Goal: Check status: Check status

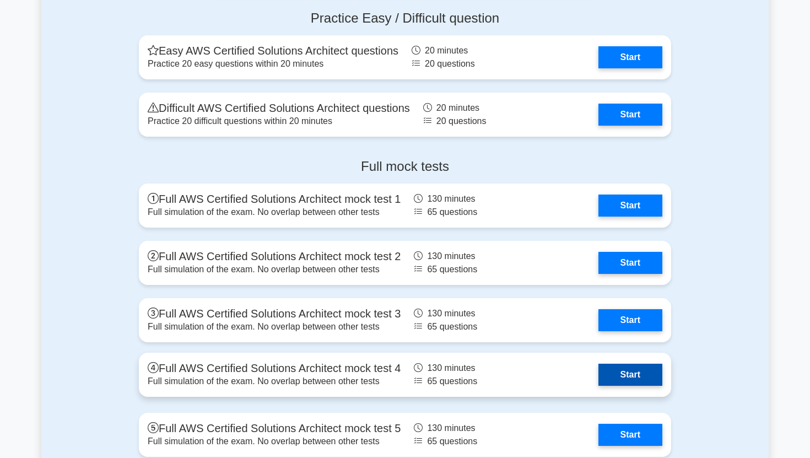
scroll to position [3094, 0]
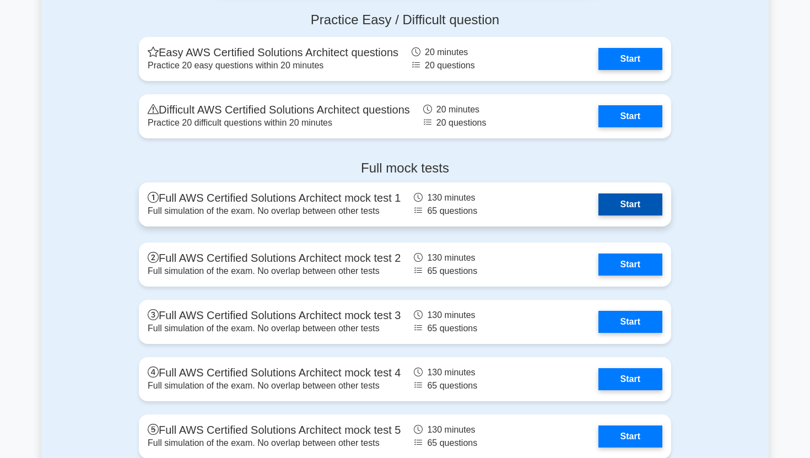
click at [618, 205] on link "Start" at bounding box center [631, 205] width 64 height 22
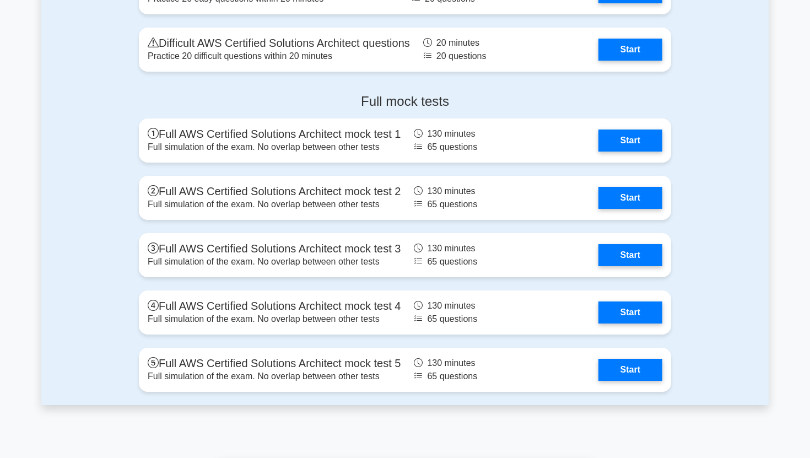
scroll to position [3179, 0]
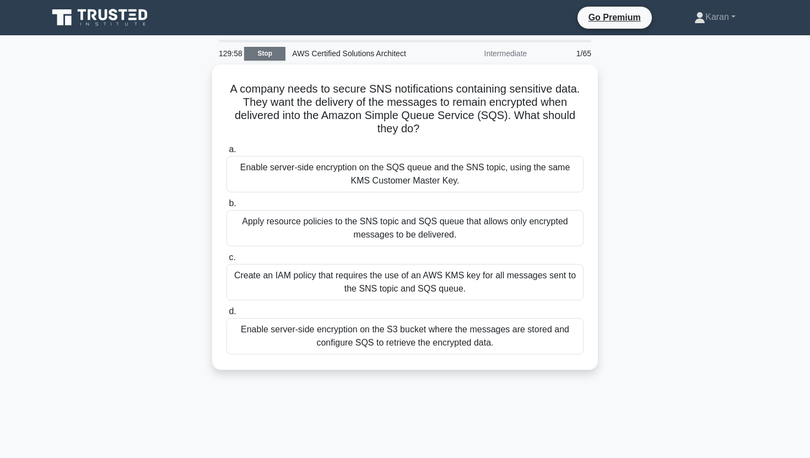
click at [276, 57] on link "Stop" at bounding box center [264, 54] width 41 height 14
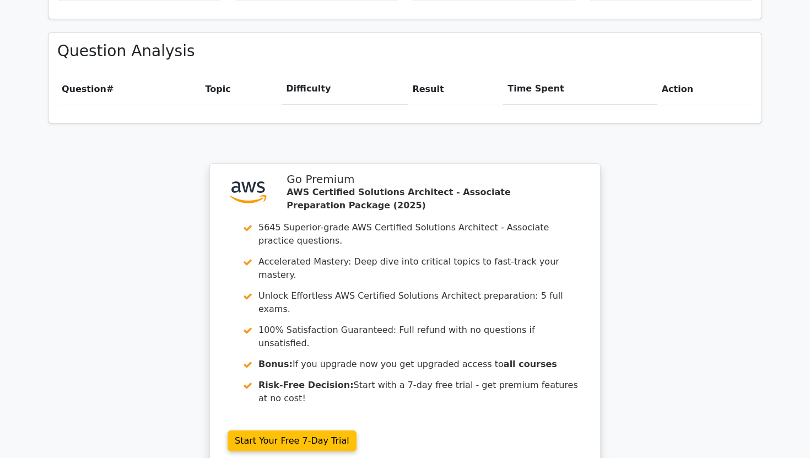
scroll to position [931, 0]
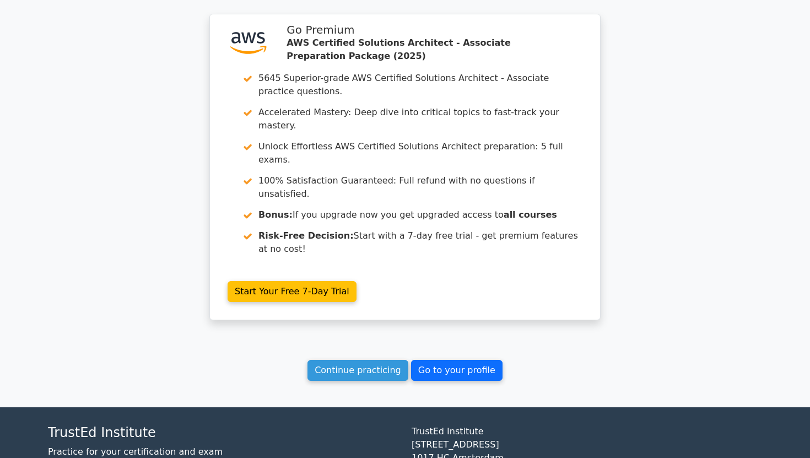
click at [439, 360] on link "Go to your profile" at bounding box center [457, 370] width 92 height 21
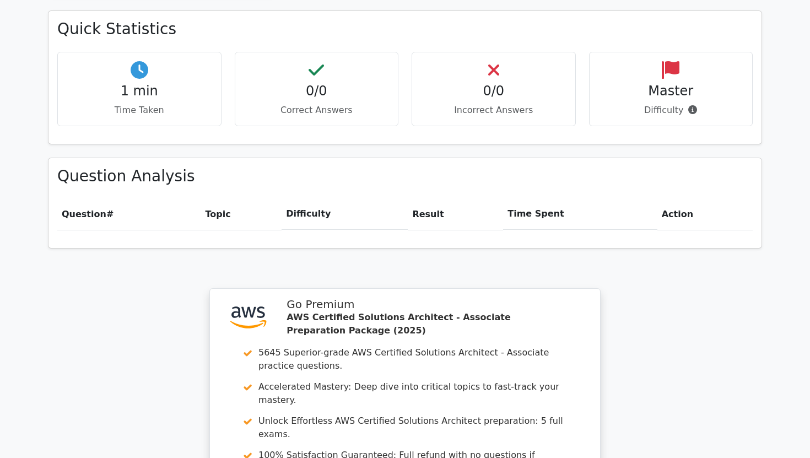
scroll to position [675, 0]
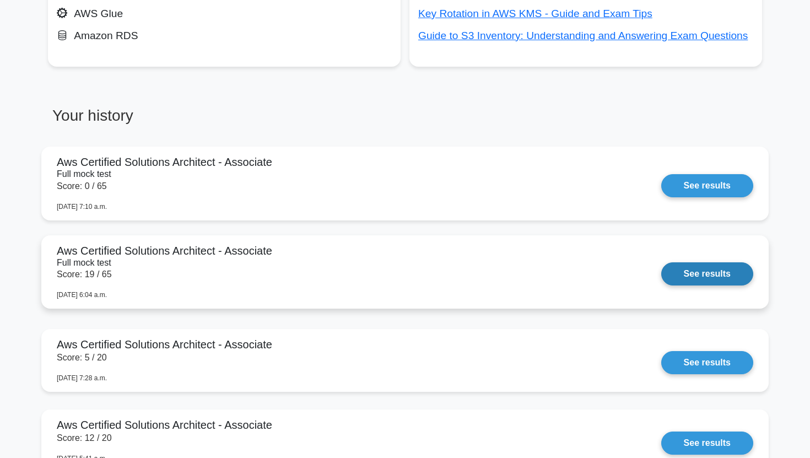
scroll to position [879, 0]
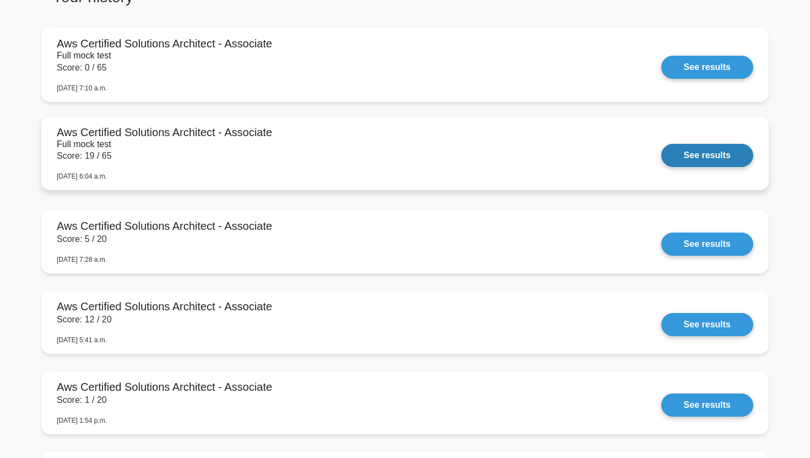
click at [691, 159] on link "See results" at bounding box center [708, 155] width 92 height 23
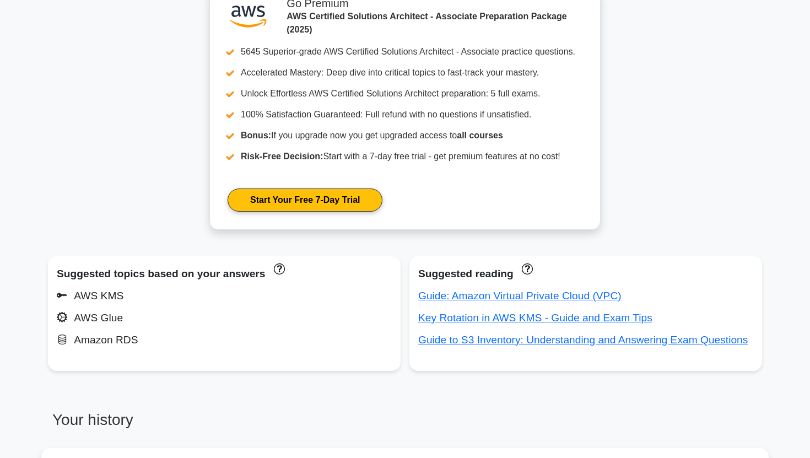
scroll to position [452, 0]
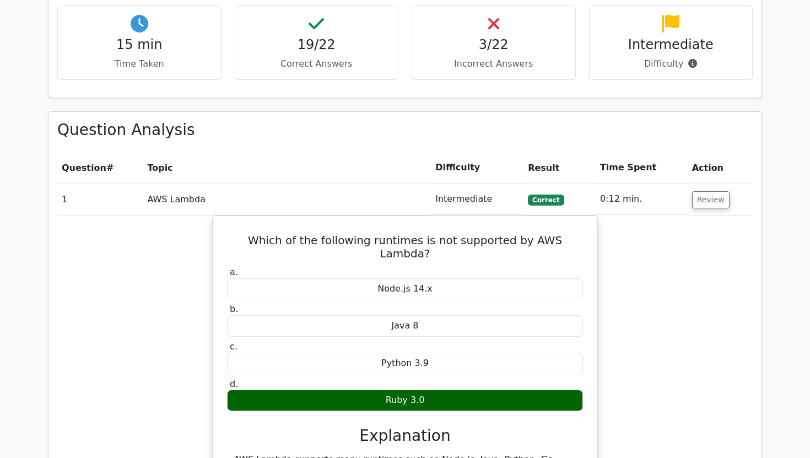
scroll to position [1010, 0]
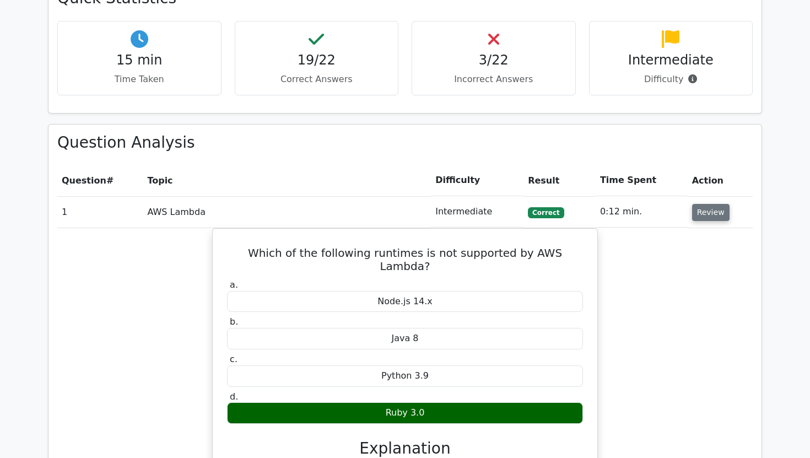
click at [692, 204] on button "Review" at bounding box center [710, 212] width 37 height 17
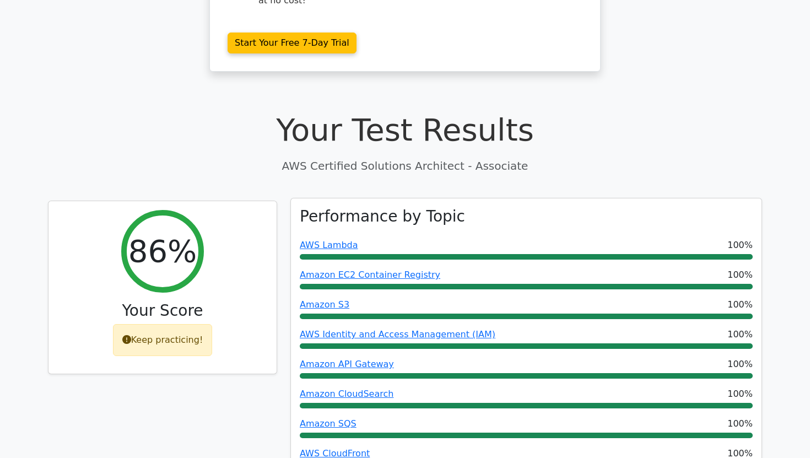
scroll to position [0, 0]
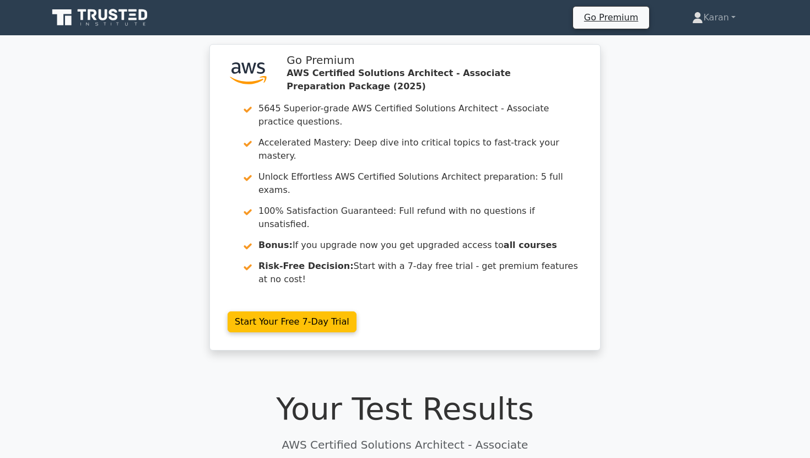
click at [122, 7] on icon at bounding box center [101, 17] width 106 height 21
